Goal: Transaction & Acquisition: Book appointment/travel/reservation

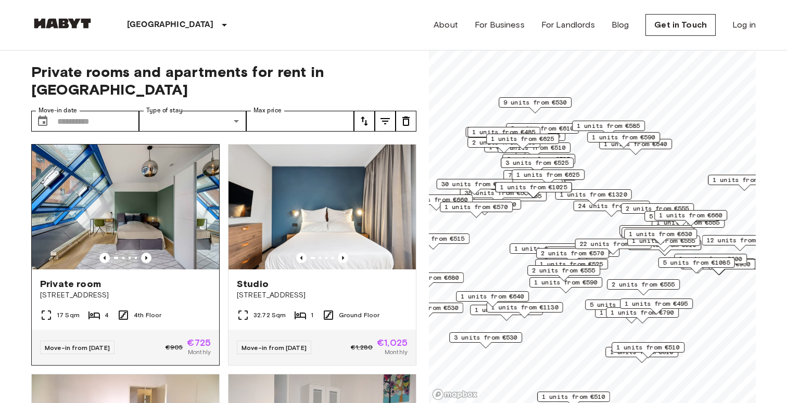
click at [149, 246] on img at bounding box center [125, 207] width 187 height 125
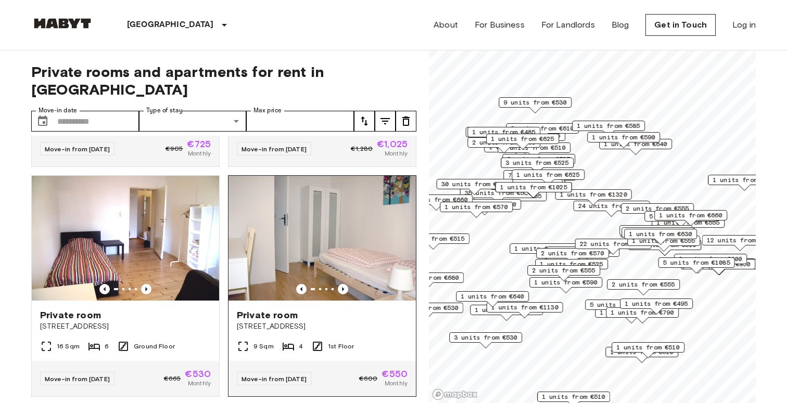
scroll to position [219, 0]
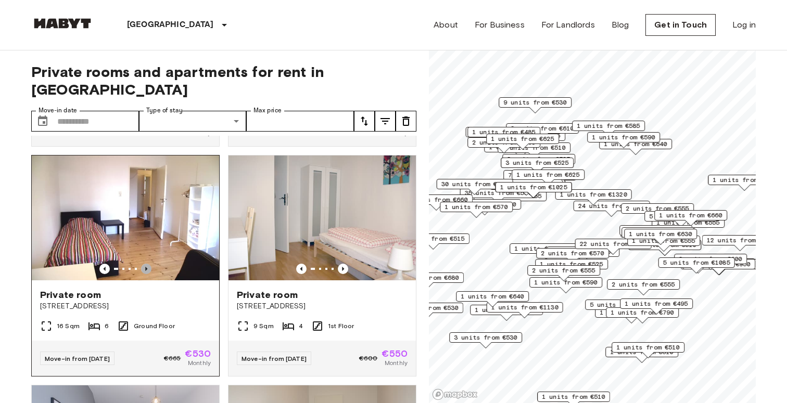
click at [149, 264] on icon "Previous image" at bounding box center [146, 269] width 10 height 10
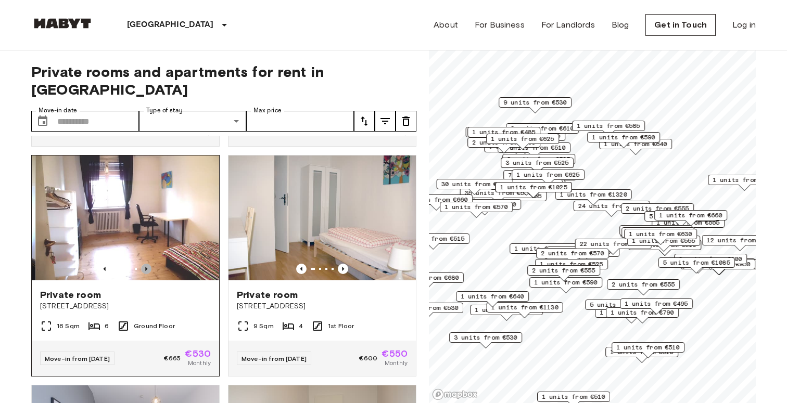
click at [149, 264] on icon "Previous image" at bounding box center [146, 269] width 10 height 10
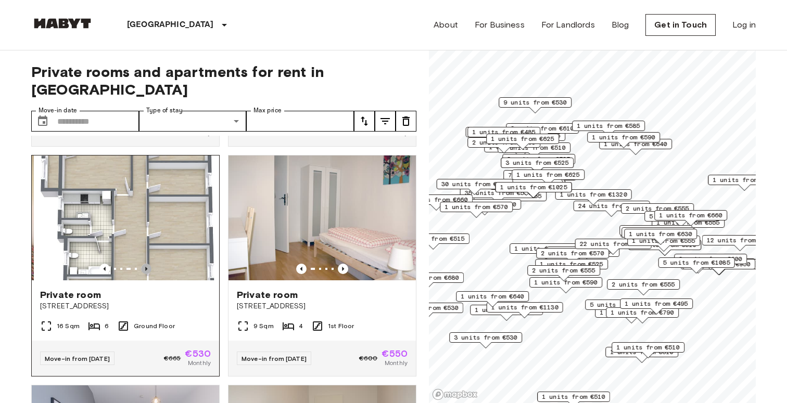
click at [149, 264] on icon "Previous image" at bounding box center [146, 269] width 10 height 10
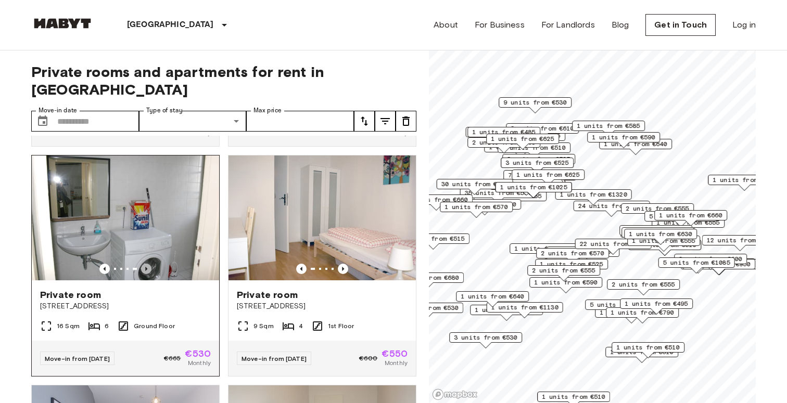
click at [149, 264] on icon "Previous image" at bounding box center [146, 269] width 10 height 10
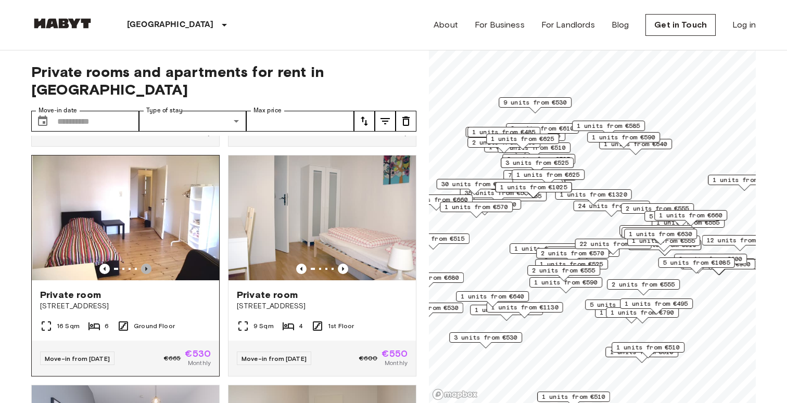
click at [149, 264] on icon "Previous image" at bounding box center [146, 269] width 10 height 10
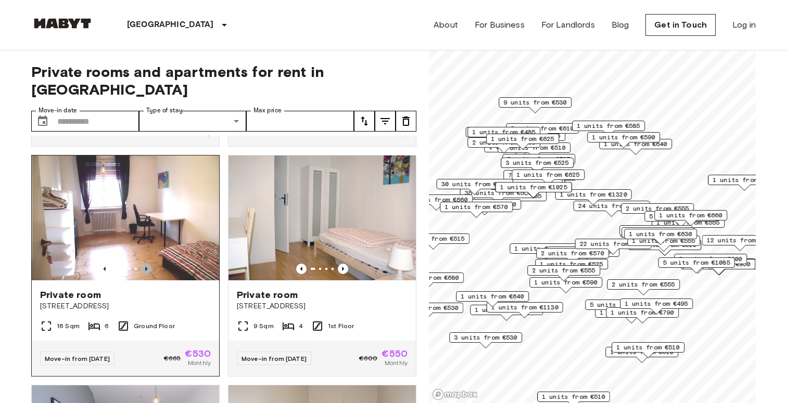
click at [149, 264] on icon "Previous image" at bounding box center [146, 269] width 10 height 10
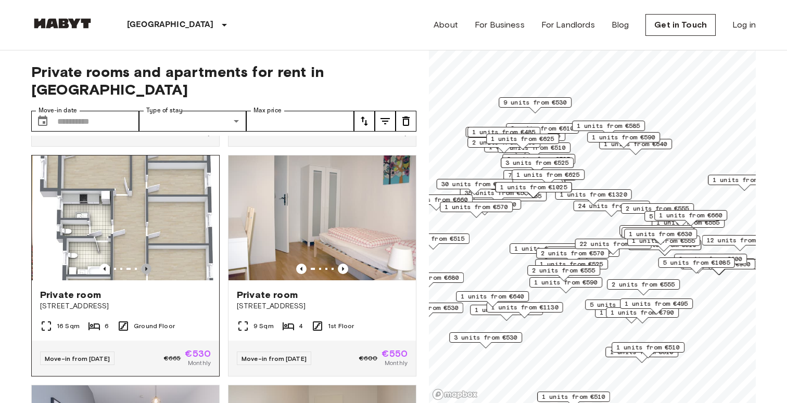
click at [149, 264] on icon "Previous image" at bounding box center [146, 269] width 10 height 10
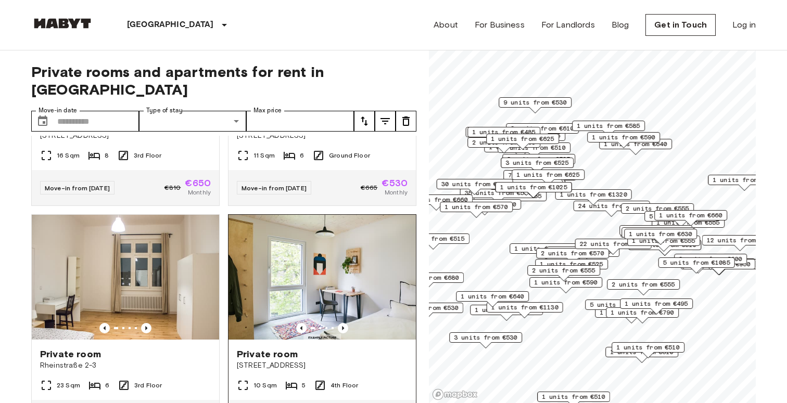
scroll to position [670, 0]
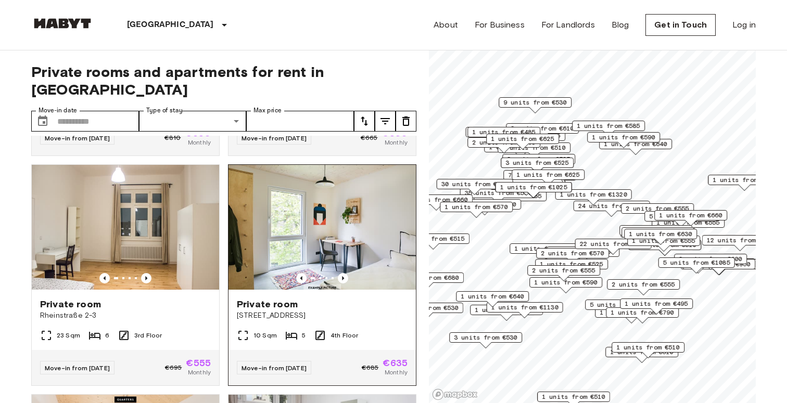
click at [373, 239] on img at bounding box center [321, 227] width 187 height 125
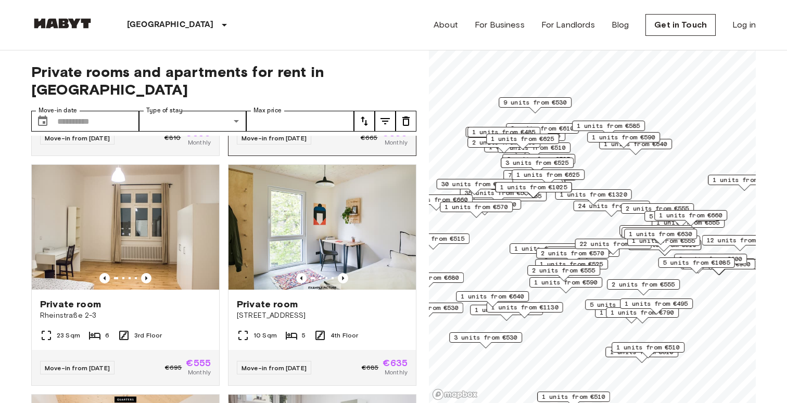
scroll to position [400, 0]
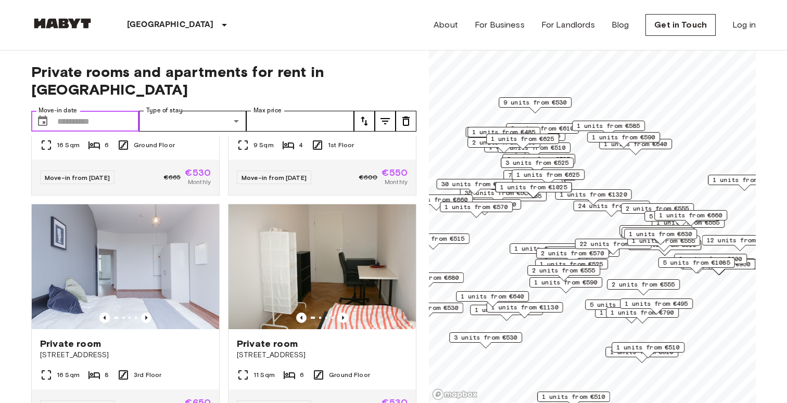
click at [91, 111] on input "Move-in date" at bounding box center [98, 121] width 82 height 21
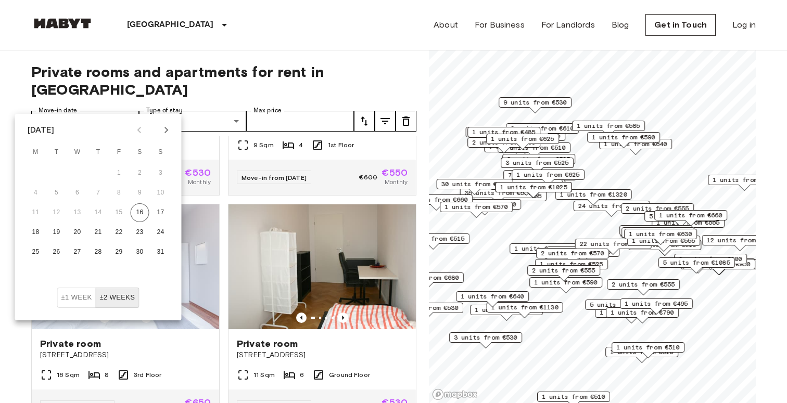
click at [169, 126] on icon "Next month" at bounding box center [166, 130] width 12 height 12
click at [55, 210] on button "16" at bounding box center [56, 212] width 19 height 19
type input "**********"
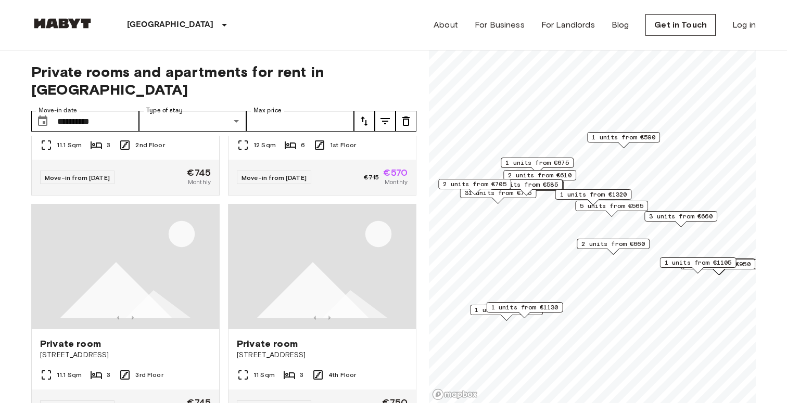
click at [199, 79] on span "Private rooms and apartments for rent in Berlin" at bounding box center [223, 80] width 385 height 35
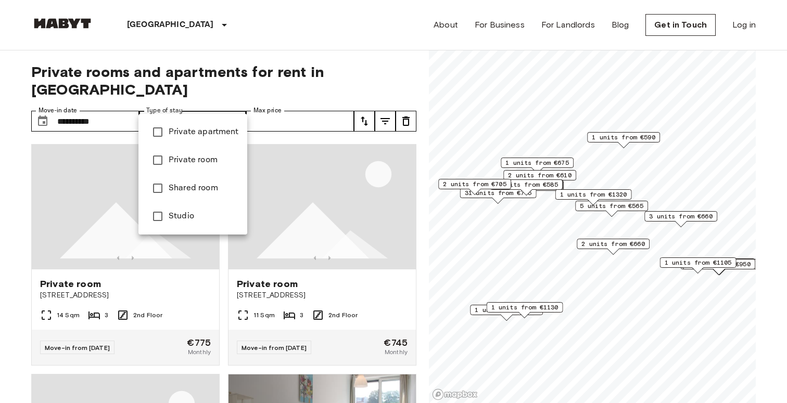
click at [234, 109] on div at bounding box center [393, 201] width 787 height 403
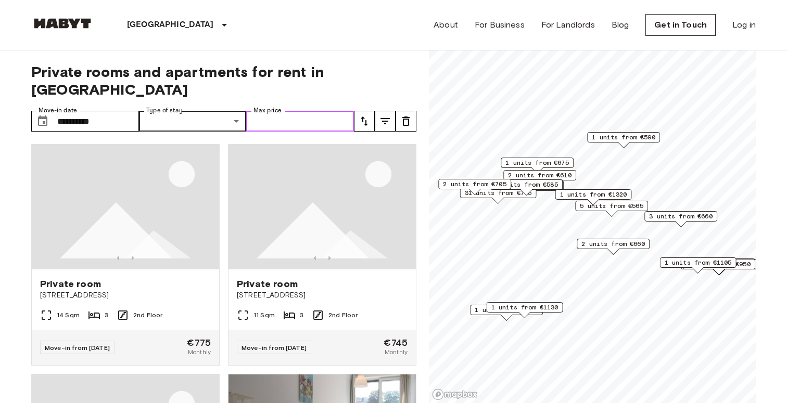
click at [292, 111] on input "Max price" at bounding box center [300, 121] width 108 height 21
type input "***"
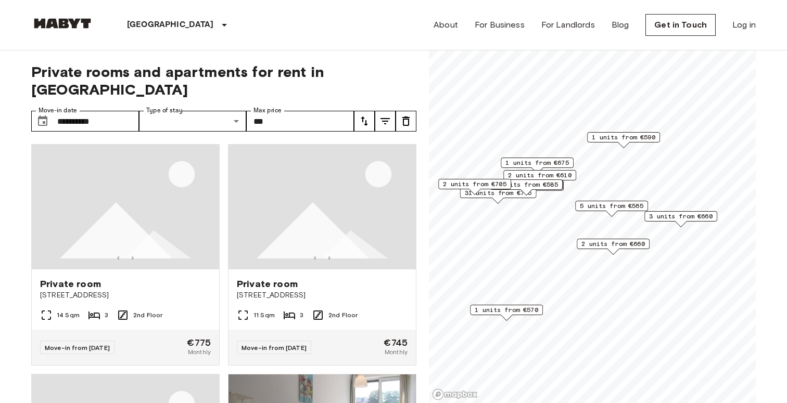
click at [373, 75] on span "Private rooms and apartments for rent in Berlin" at bounding box center [223, 80] width 385 height 35
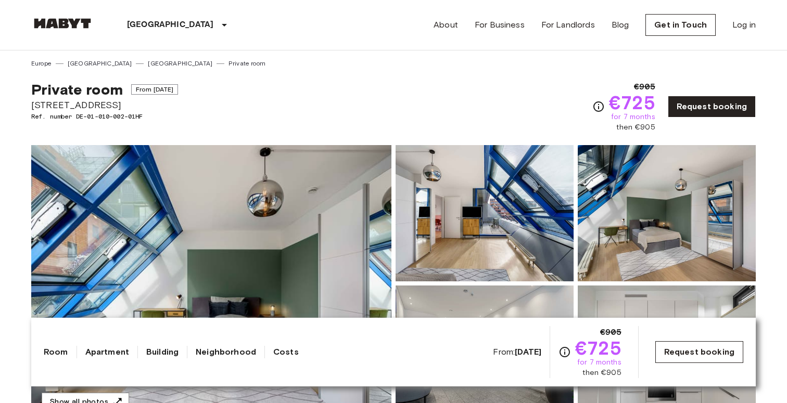
click at [687, 353] on link "Request booking" at bounding box center [699, 352] width 88 height 22
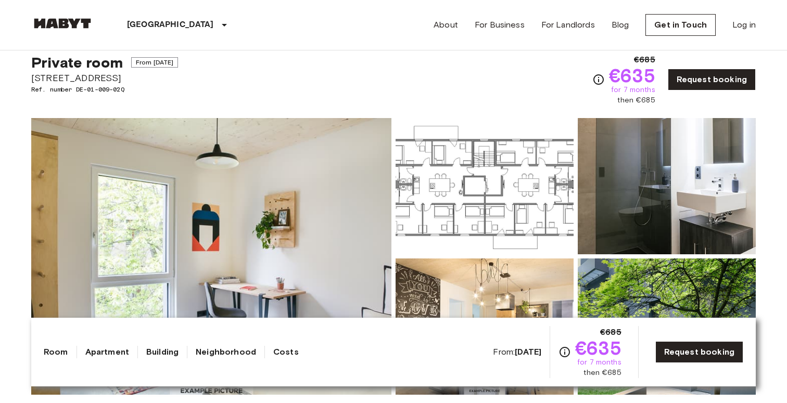
click at [147, 354] on link "Building" at bounding box center [162, 352] width 32 height 12
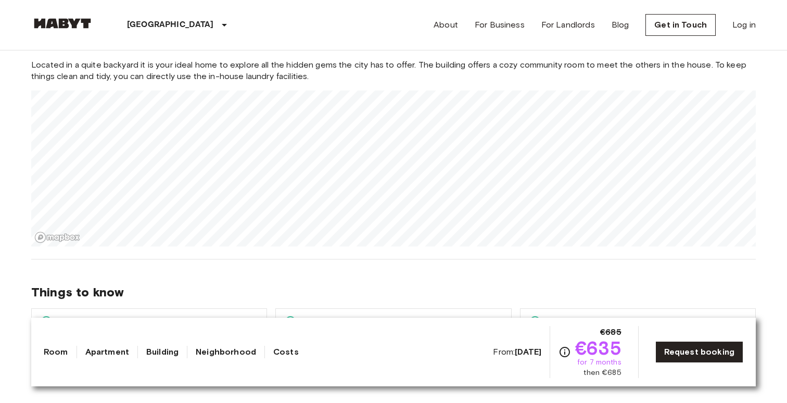
scroll to position [1171, 0]
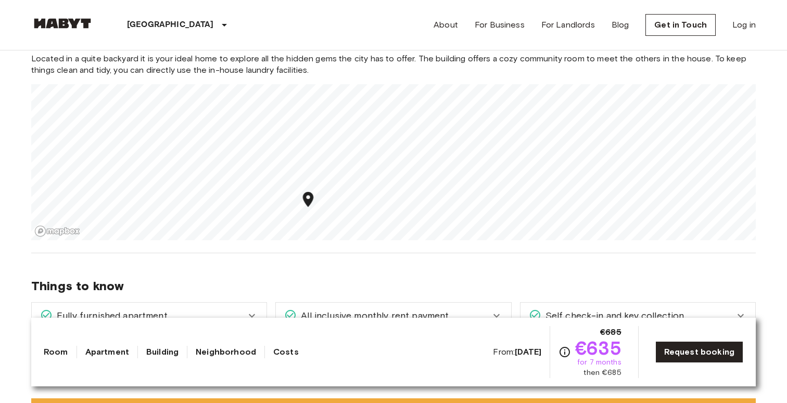
click at [379, 73] on div "Located in a quite backyard it is your ideal home to explore all the hidden gem…" at bounding box center [393, 146] width 724 height 187
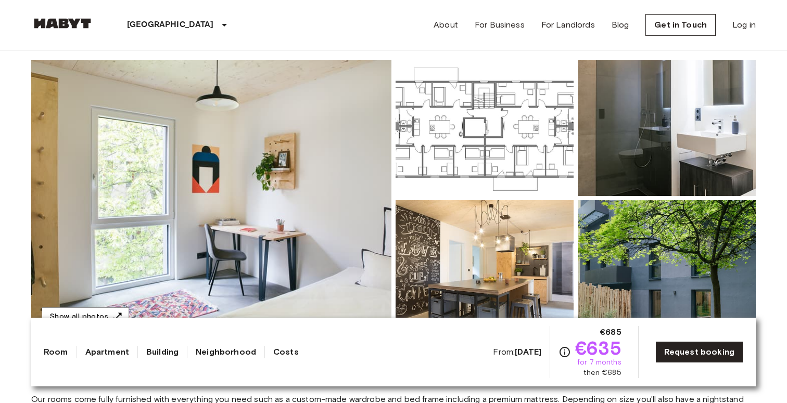
scroll to position [86, 0]
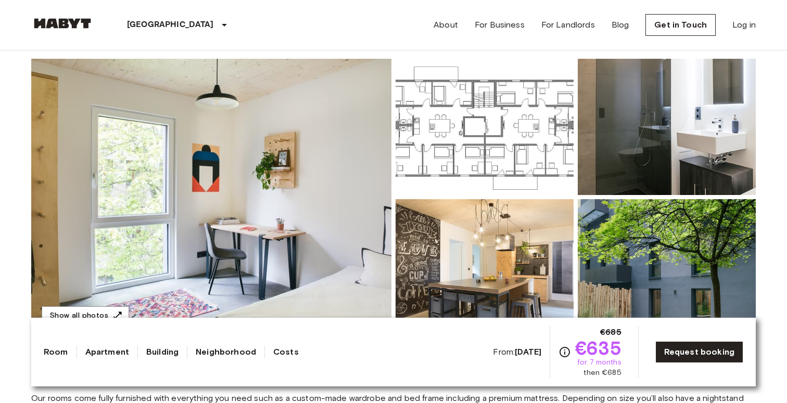
click at [300, 210] on img at bounding box center [211, 197] width 360 height 277
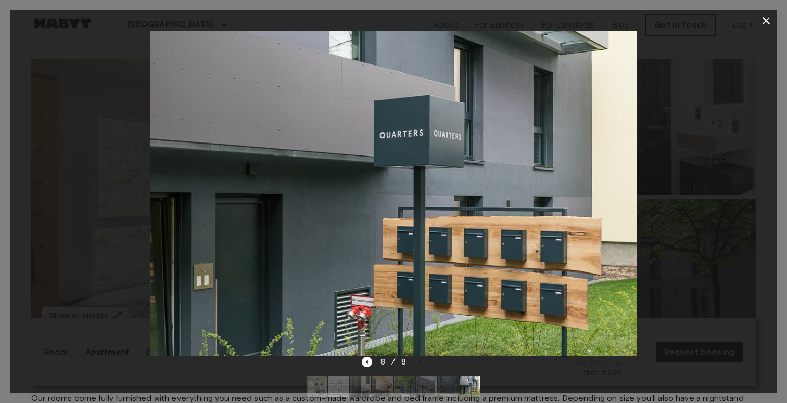
click at [760, 16] on icon "button" at bounding box center [766, 21] width 12 height 12
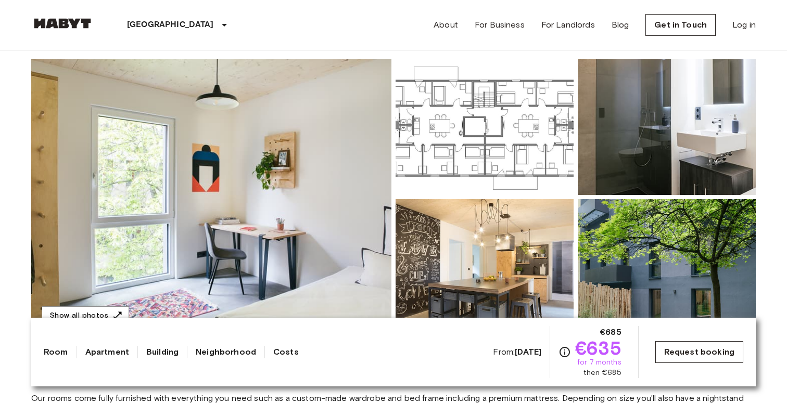
click at [684, 353] on link "Request booking" at bounding box center [699, 352] width 88 height 22
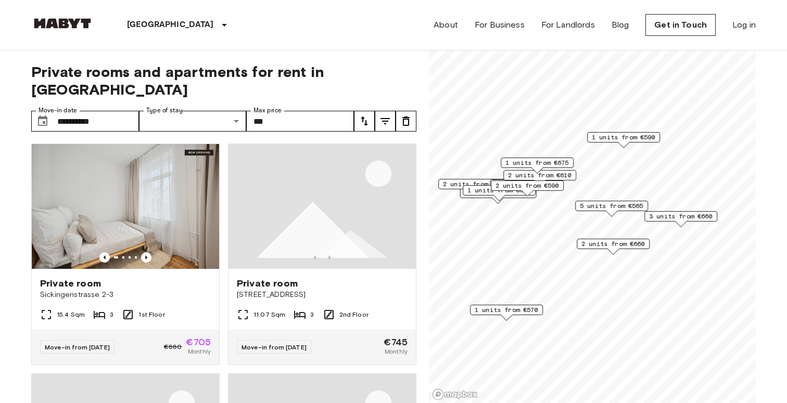
scroll to position [678, 0]
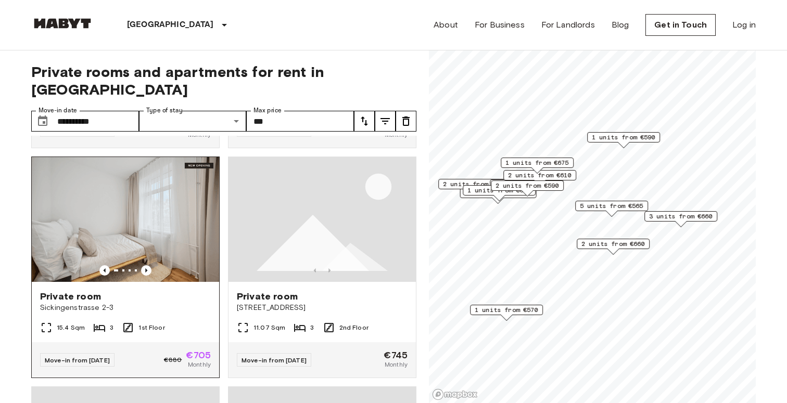
click at [168, 226] on img at bounding box center [125, 219] width 187 height 125
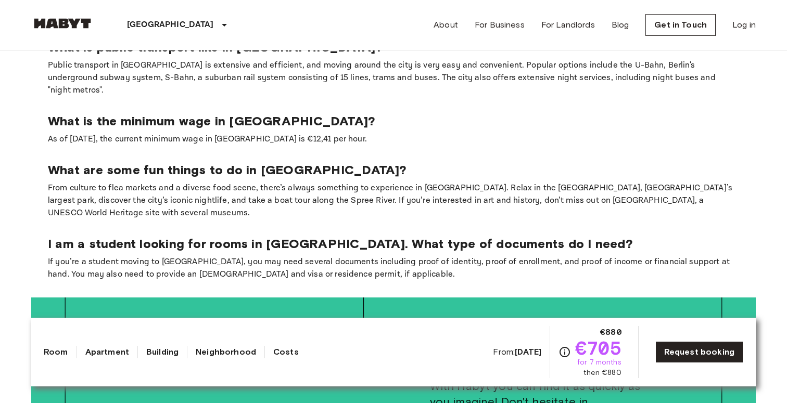
scroll to position [2230, 0]
